Goal: Browse casually: Explore the website without a specific task or goal

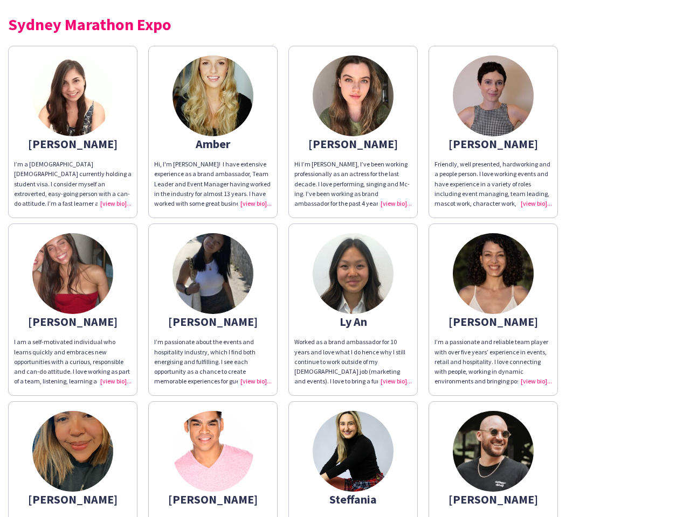
click at [345, 259] on img at bounding box center [353, 273] width 81 height 81
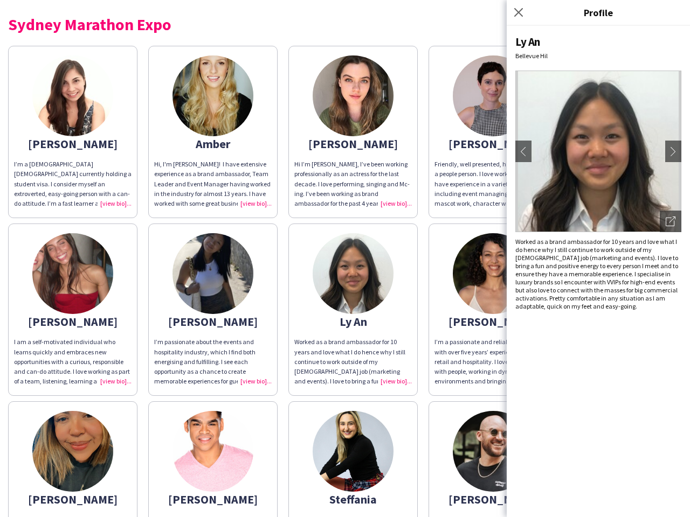
click at [73, 132] on img at bounding box center [72, 96] width 81 height 81
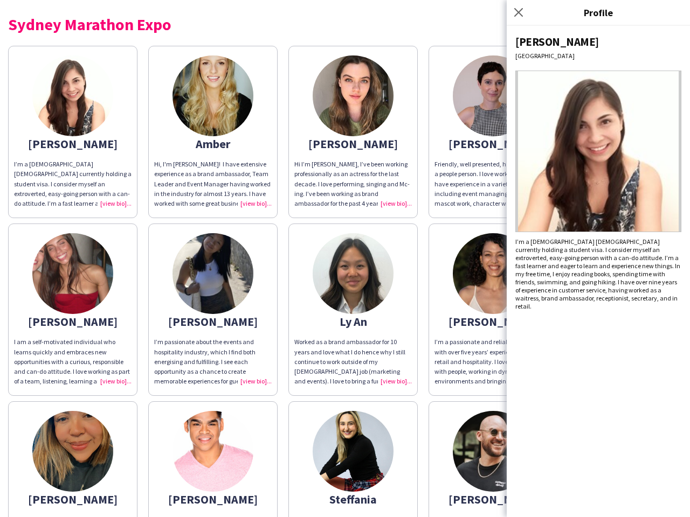
click at [213, 132] on img at bounding box center [212, 96] width 81 height 81
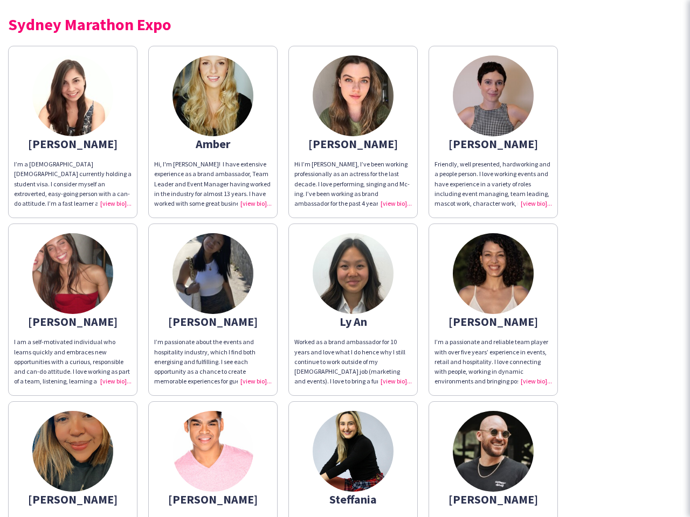
click at [353, 132] on img at bounding box center [353, 96] width 81 height 81
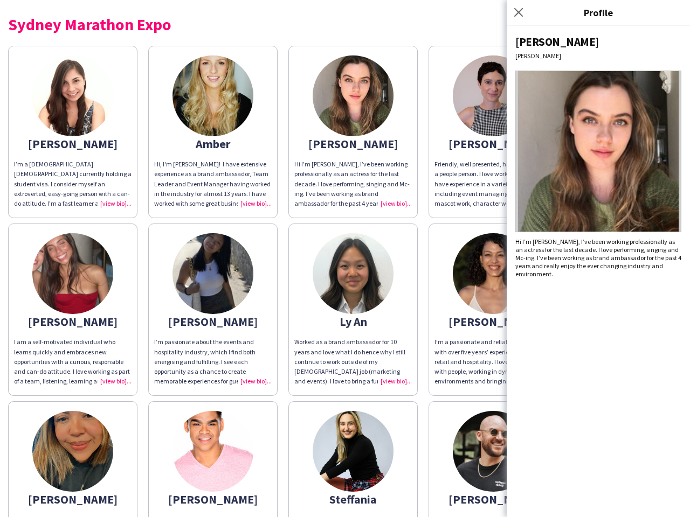
click at [493, 132] on img at bounding box center [493, 96] width 81 height 81
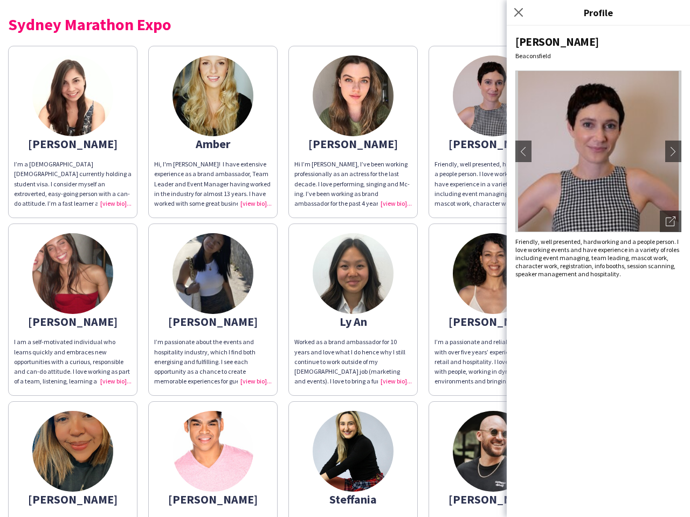
click at [73, 310] on img at bounding box center [72, 273] width 81 height 81
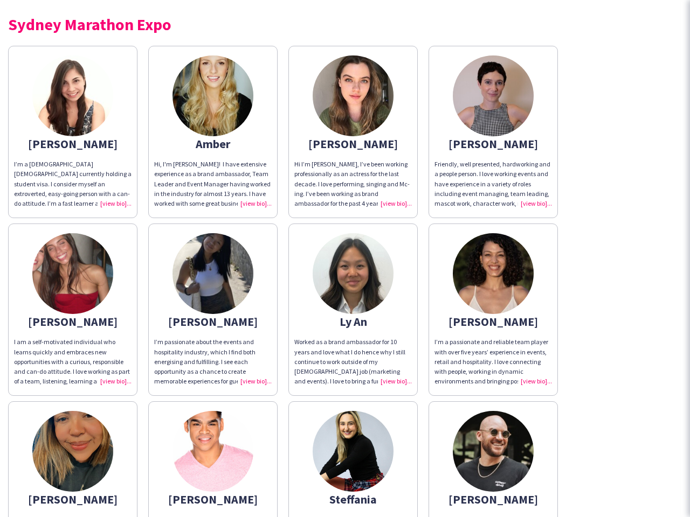
click at [213, 310] on img at bounding box center [212, 273] width 81 height 81
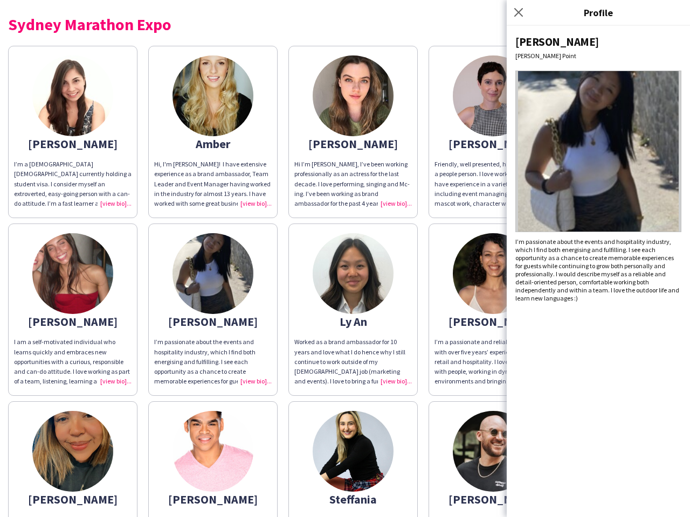
click at [353, 310] on img at bounding box center [353, 273] width 81 height 81
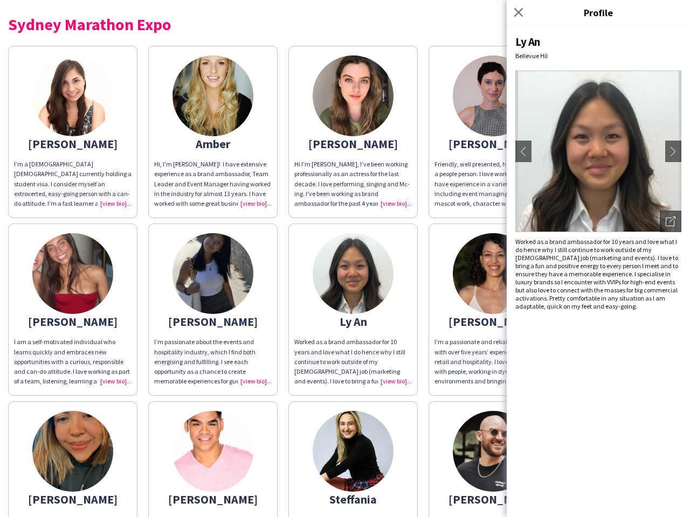
click at [493, 310] on img at bounding box center [493, 273] width 81 height 81
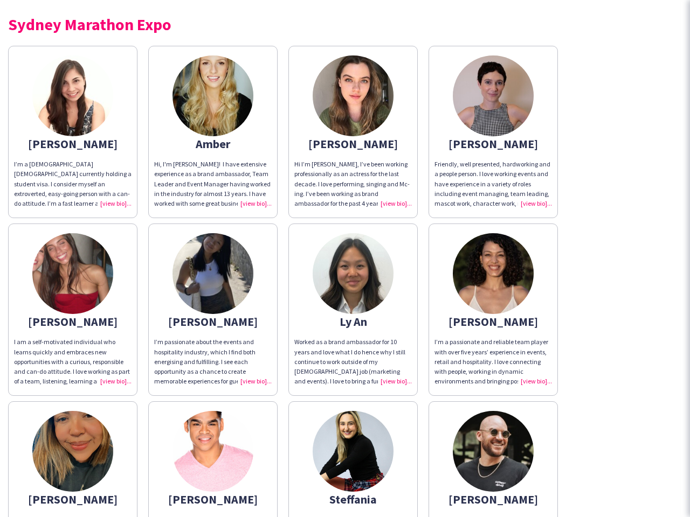
click at [73, 459] on img at bounding box center [72, 451] width 81 height 81
